Goal: Task Accomplishment & Management: Use online tool/utility

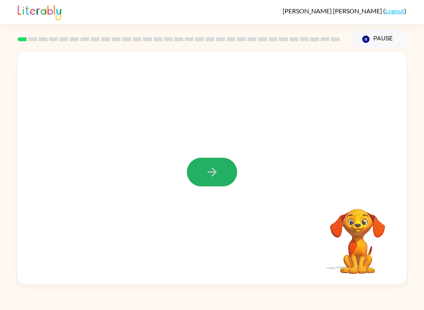
click at [209, 175] on icon "button" at bounding box center [212, 172] width 14 height 14
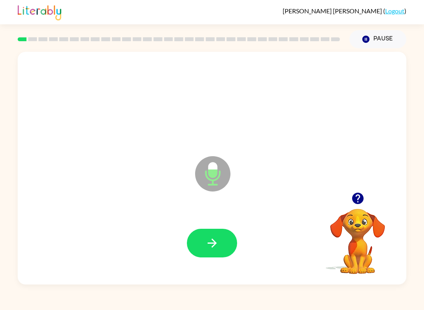
click at [210, 250] on icon "button" at bounding box center [212, 243] width 14 height 14
click at [212, 235] on button "button" at bounding box center [212, 243] width 50 height 29
click at [220, 244] on button "button" at bounding box center [212, 243] width 50 height 29
click at [212, 248] on icon "button" at bounding box center [212, 243] width 14 height 14
click at [213, 254] on button "button" at bounding box center [212, 243] width 50 height 29
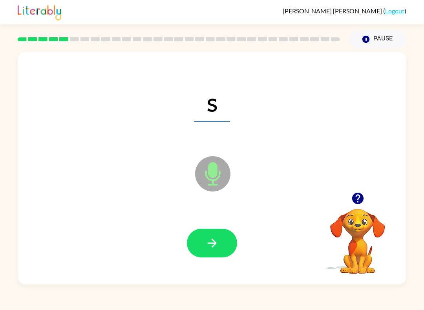
click at [209, 252] on button "button" at bounding box center [212, 243] width 50 height 29
click at [214, 247] on icon "button" at bounding box center [212, 243] width 14 height 14
click at [218, 238] on icon "button" at bounding box center [212, 243] width 14 height 14
click at [229, 245] on button "button" at bounding box center [212, 243] width 50 height 29
click at [209, 237] on icon "button" at bounding box center [212, 243] width 14 height 14
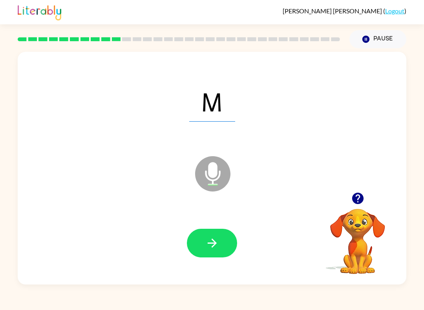
click at [220, 247] on button "button" at bounding box center [212, 243] width 50 height 29
click at [206, 241] on icon "button" at bounding box center [212, 243] width 14 height 14
click at [195, 246] on button "button" at bounding box center [212, 243] width 50 height 29
click at [218, 237] on icon "button" at bounding box center [212, 243] width 14 height 14
click at [216, 225] on div at bounding box center [212, 243] width 373 height 67
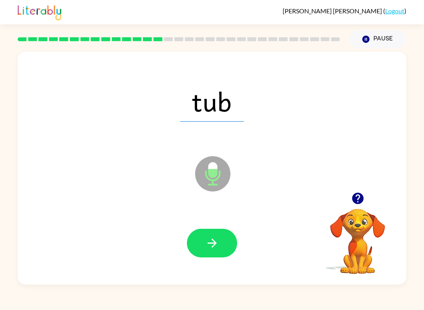
click at [206, 247] on icon "button" at bounding box center [212, 243] width 14 height 14
click at [208, 245] on icon "button" at bounding box center [212, 243] width 14 height 14
click at [214, 233] on button "button" at bounding box center [212, 243] width 50 height 29
click at [243, 257] on div at bounding box center [212, 243] width 373 height 67
click at [216, 249] on icon "button" at bounding box center [212, 243] width 14 height 14
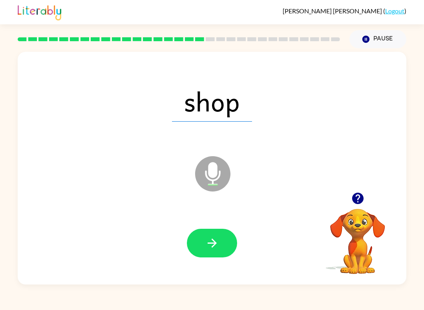
click at [223, 263] on div at bounding box center [212, 243] width 373 height 67
click at [207, 243] on icon "button" at bounding box center [212, 243] width 14 height 14
click at [217, 236] on button "button" at bounding box center [212, 243] width 50 height 29
click at [207, 250] on icon "button" at bounding box center [212, 243] width 14 height 14
click at [201, 232] on button "button" at bounding box center [212, 243] width 50 height 29
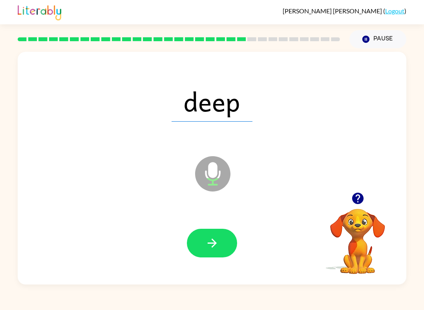
click at [228, 235] on button "button" at bounding box center [212, 243] width 50 height 29
click at [214, 246] on icon "button" at bounding box center [212, 243] width 14 height 14
click at [216, 257] on button "button" at bounding box center [212, 243] width 50 height 29
click at [208, 231] on button "button" at bounding box center [212, 243] width 50 height 29
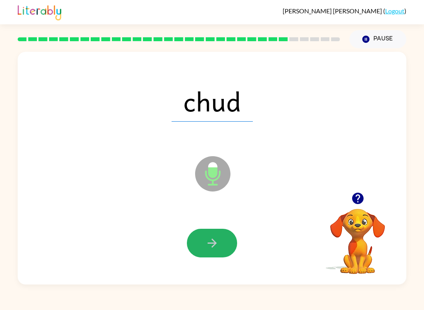
click at [203, 256] on button "button" at bounding box center [212, 243] width 50 height 29
click at [203, 241] on button "button" at bounding box center [212, 243] width 50 height 29
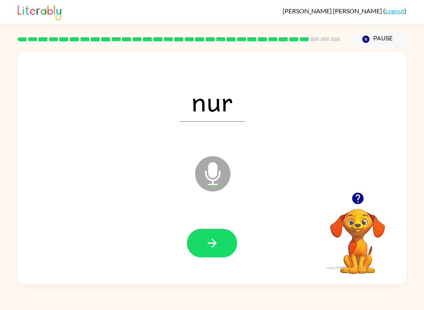
click at [217, 244] on icon "button" at bounding box center [212, 243] width 14 height 14
click at [196, 237] on button "button" at bounding box center [212, 243] width 50 height 29
click at [219, 252] on button "button" at bounding box center [212, 243] width 50 height 29
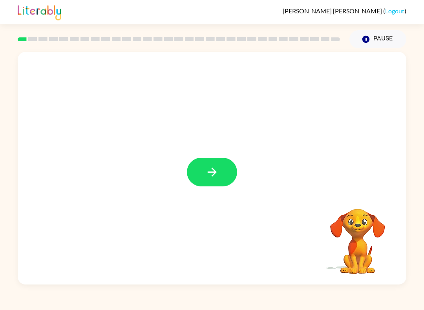
click at [216, 174] on icon "button" at bounding box center [212, 172] width 14 height 14
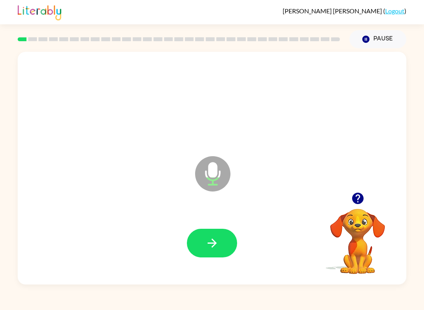
click at [208, 241] on icon "button" at bounding box center [212, 243] width 14 height 14
click at [220, 245] on button "button" at bounding box center [212, 243] width 50 height 29
click at [214, 251] on button "button" at bounding box center [212, 243] width 50 height 29
click at [208, 235] on button "button" at bounding box center [212, 243] width 50 height 29
click at [214, 231] on button "button" at bounding box center [212, 243] width 50 height 29
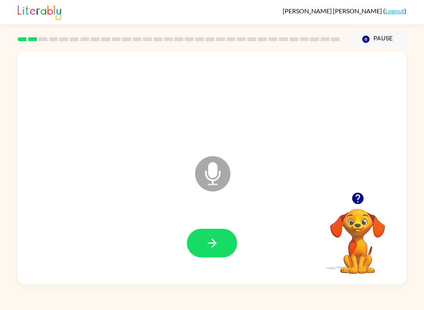
click at [216, 231] on button "button" at bounding box center [212, 243] width 50 height 29
click at [213, 238] on icon "button" at bounding box center [212, 243] width 14 height 14
click at [213, 241] on icon "button" at bounding box center [211, 243] width 9 height 9
click at [212, 242] on icon "button" at bounding box center [212, 243] width 14 height 14
click at [205, 233] on button "button" at bounding box center [212, 243] width 50 height 29
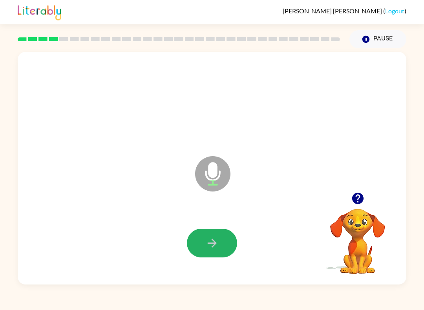
click at [204, 232] on button "button" at bounding box center [212, 243] width 50 height 29
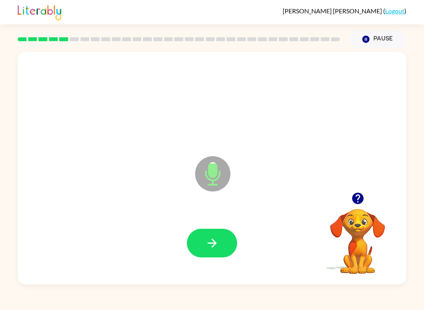
click at [201, 234] on button "button" at bounding box center [212, 243] width 50 height 29
click at [215, 247] on icon "button" at bounding box center [212, 243] width 14 height 14
click at [205, 244] on icon "button" at bounding box center [212, 243] width 14 height 14
click at [211, 238] on icon "button" at bounding box center [212, 243] width 14 height 14
click at [213, 240] on icon "button" at bounding box center [211, 243] width 9 height 9
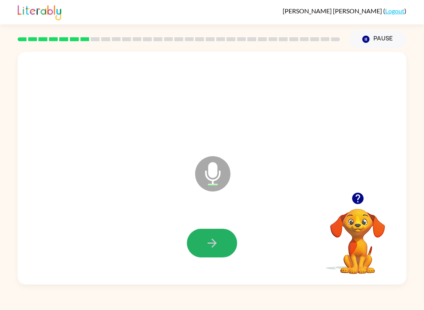
click at [214, 247] on icon "button" at bounding box center [212, 243] width 14 height 14
click at [216, 233] on button "button" at bounding box center [212, 243] width 50 height 29
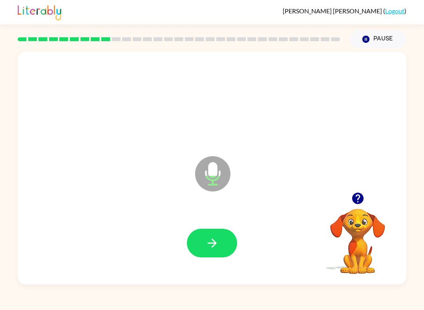
click at [213, 240] on icon "button" at bounding box center [211, 243] width 9 height 9
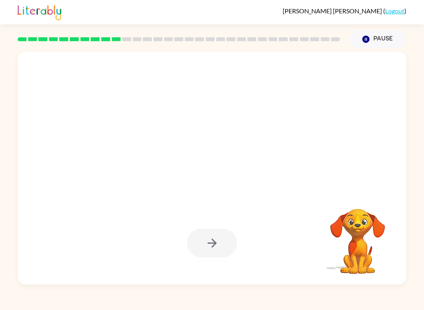
click at [367, 32] on button "Pause Pause" at bounding box center [377, 39] width 57 height 18
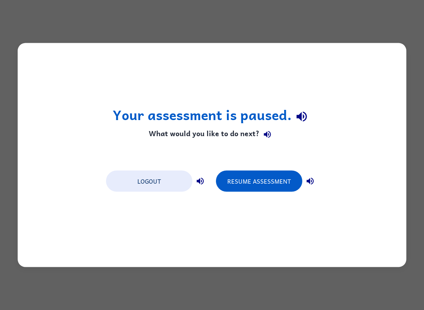
click at [277, 182] on button "Resume Assessment" at bounding box center [259, 181] width 86 height 21
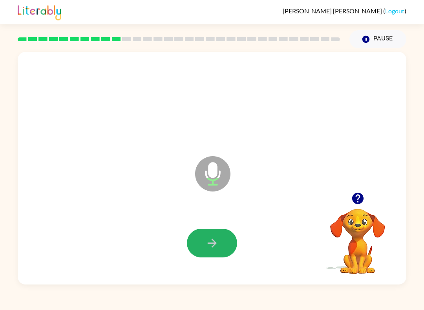
click at [200, 240] on button "button" at bounding box center [212, 243] width 50 height 29
click at [236, 246] on button "button" at bounding box center [212, 243] width 50 height 29
click at [222, 236] on div at bounding box center [212, 243] width 50 height 29
click at [219, 245] on icon "button" at bounding box center [212, 243] width 14 height 14
click at [223, 248] on button "button" at bounding box center [212, 243] width 50 height 29
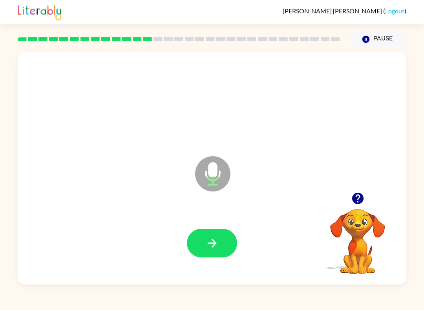
click at [218, 236] on button "button" at bounding box center [212, 243] width 50 height 29
click at [203, 243] on button "button" at bounding box center [212, 243] width 50 height 29
click at [206, 233] on button "button" at bounding box center [212, 243] width 50 height 29
click at [227, 249] on button "button" at bounding box center [212, 243] width 50 height 29
click at [210, 231] on button "button" at bounding box center [212, 243] width 50 height 29
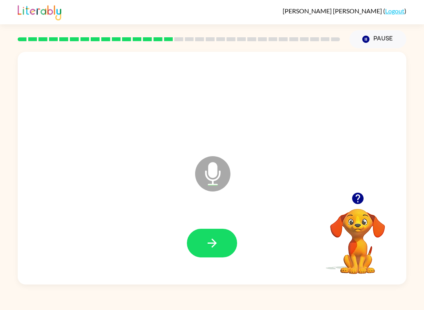
click at [210, 242] on icon "button" at bounding box center [212, 243] width 14 height 14
click at [214, 242] on icon "button" at bounding box center [211, 243] width 9 height 9
click at [214, 242] on div at bounding box center [212, 243] width 50 height 29
click at [207, 245] on icon "button" at bounding box center [212, 243] width 14 height 14
click at [213, 243] on icon "button" at bounding box center [211, 243] width 9 height 9
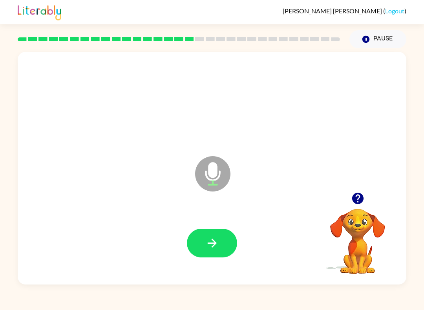
click at [207, 232] on button "button" at bounding box center [212, 243] width 50 height 29
click at [209, 240] on icon "button" at bounding box center [212, 243] width 14 height 14
click at [213, 239] on icon "button" at bounding box center [212, 243] width 14 height 14
click at [212, 246] on icon "button" at bounding box center [212, 243] width 14 height 14
click at [214, 241] on icon "button" at bounding box center [211, 243] width 9 height 9
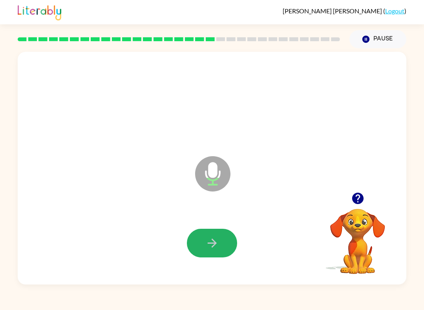
click at [208, 247] on icon "button" at bounding box center [212, 243] width 14 height 14
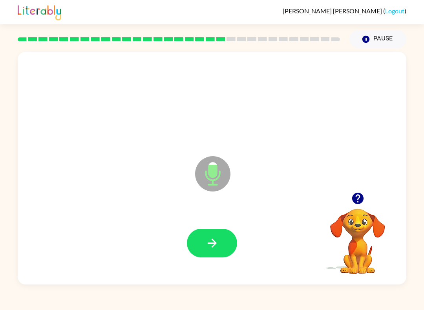
click at [218, 236] on button "button" at bounding box center [212, 243] width 50 height 29
click at [215, 242] on icon "button" at bounding box center [211, 243] width 9 height 9
click at [219, 247] on icon "button" at bounding box center [212, 243] width 14 height 14
click at [213, 241] on icon "button" at bounding box center [211, 243] width 9 height 9
click at [208, 245] on icon "button" at bounding box center [212, 243] width 14 height 14
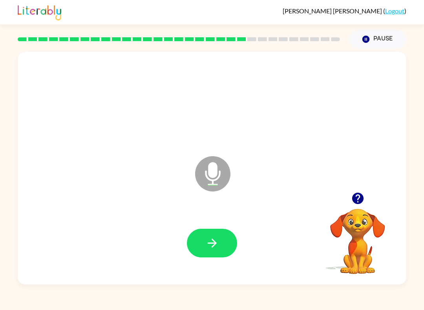
click at [206, 236] on button "button" at bounding box center [212, 243] width 50 height 29
click at [215, 225] on div at bounding box center [212, 243] width 373 height 67
click at [214, 242] on icon "button" at bounding box center [212, 243] width 14 height 14
click at [208, 238] on icon "button" at bounding box center [212, 243] width 14 height 14
click at [210, 240] on icon "button" at bounding box center [212, 243] width 14 height 14
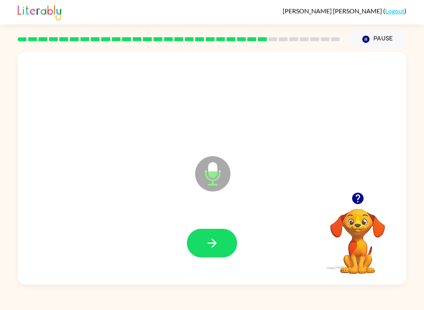
click at [208, 248] on icon "button" at bounding box center [212, 243] width 14 height 14
click at [212, 247] on icon "button" at bounding box center [211, 243] width 9 height 9
click at [214, 240] on icon "button" at bounding box center [212, 243] width 14 height 14
click at [219, 238] on button "button" at bounding box center [212, 243] width 50 height 29
click at [216, 239] on icon "button" at bounding box center [212, 243] width 14 height 14
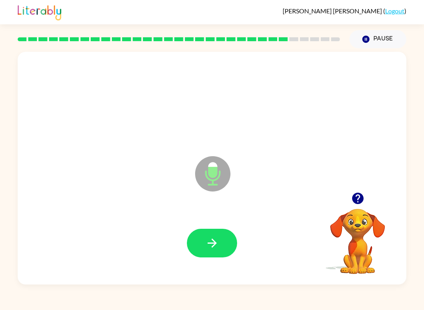
click at [206, 241] on icon "button" at bounding box center [212, 243] width 14 height 14
click at [208, 238] on icon "button" at bounding box center [212, 243] width 14 height 14
click at [216, 221] on div at bounding box center [212, 243] width 373 height 67
click at [216, 245] on icon "button" at bounding box center [211, 243] width 9 height 9
click at [218, 238] on icon "button" at bounding box center [212, 243] width 14 height 14
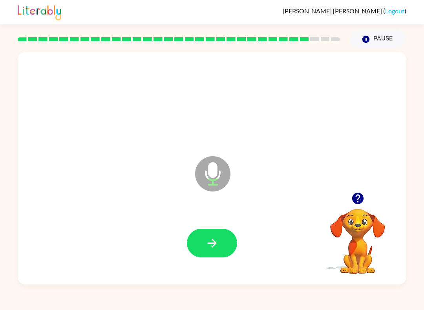
click at [214, 247] on icon "button" at bounding box center [212, 243] width 14 height 14
click at [208, 230] on button "button" at bounding box center [212, 243] width 50 height 29
click at [219, 243] on icon "button" at bounding box center [212, 243] width 14 height 14
click at [224, 230] on button "button" at bounding box center [212, 243] width 50 height 29
click at [203, 240] on button "button" at bounding box center [212, 243] width 50 height 29
